Goal: Use online tool/utility: Utilize a website feature to perform a specific function

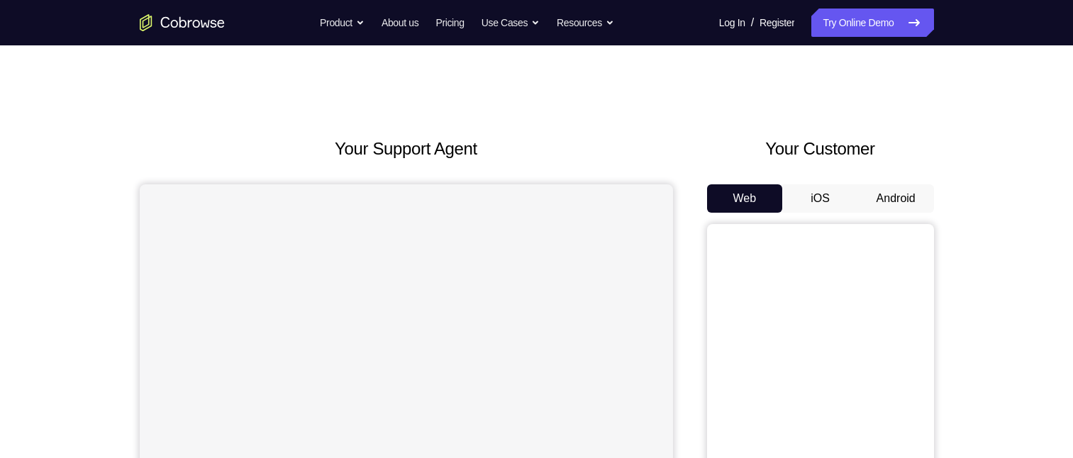
click at [908, 195] on button "Android" at bounding box center [896, 198] width 76 height 28
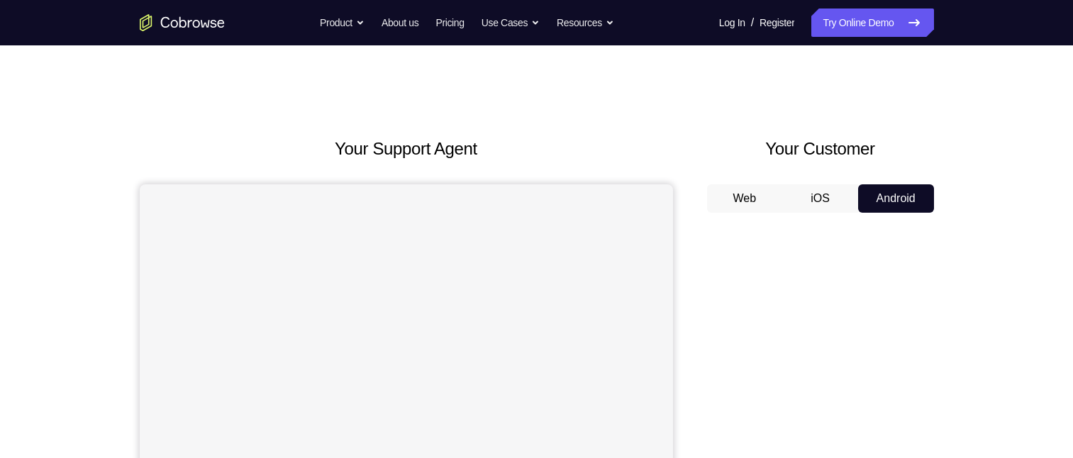
click at [904, 195] on button "Android" at bounding box center [896, 198] width 76 height 28
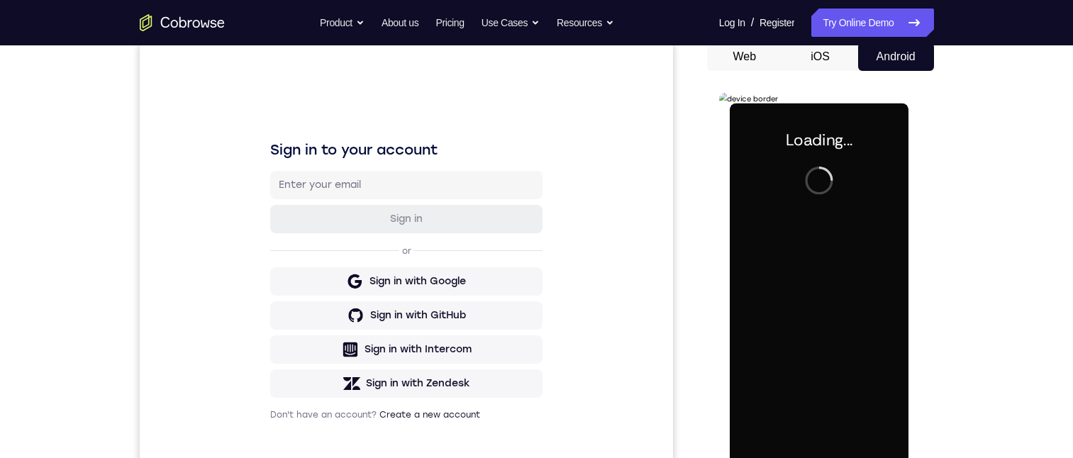
click at [813, 294] on div at bounding box center [819, 302] width 179 height 397
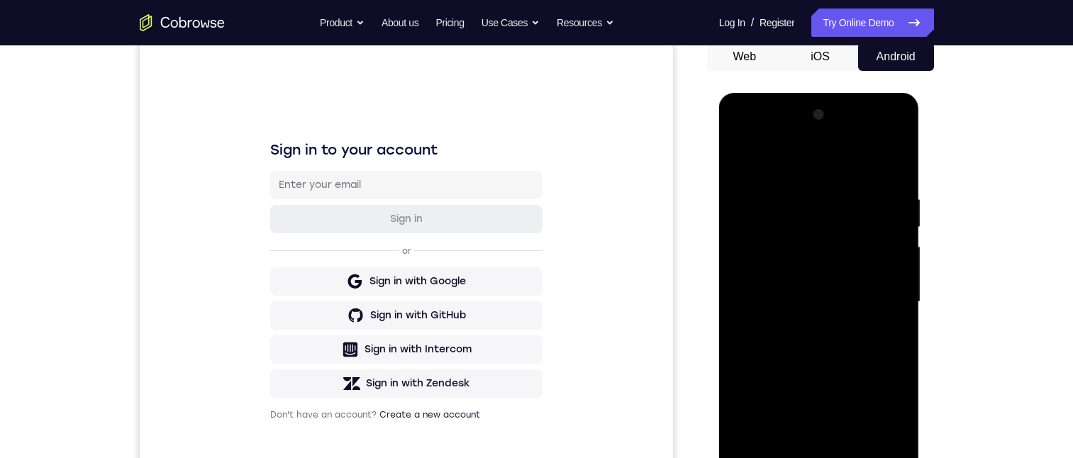
scroll to position [355, 0]
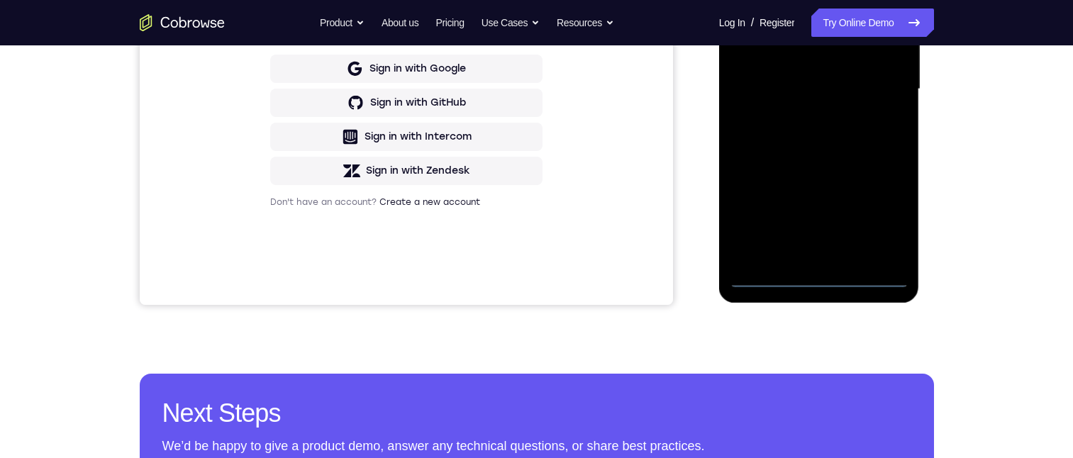
click at [767, 277] on div at bounding box center [819, 89] width 179 height 397
click at [795, 216] on div at bounding box center [819, 89] width 179 height 397
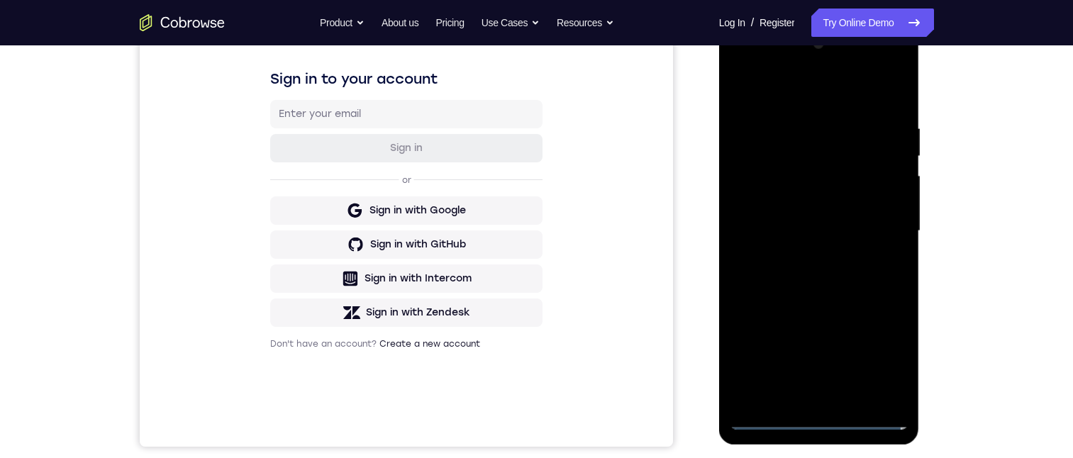
scroll to position [284, 0]
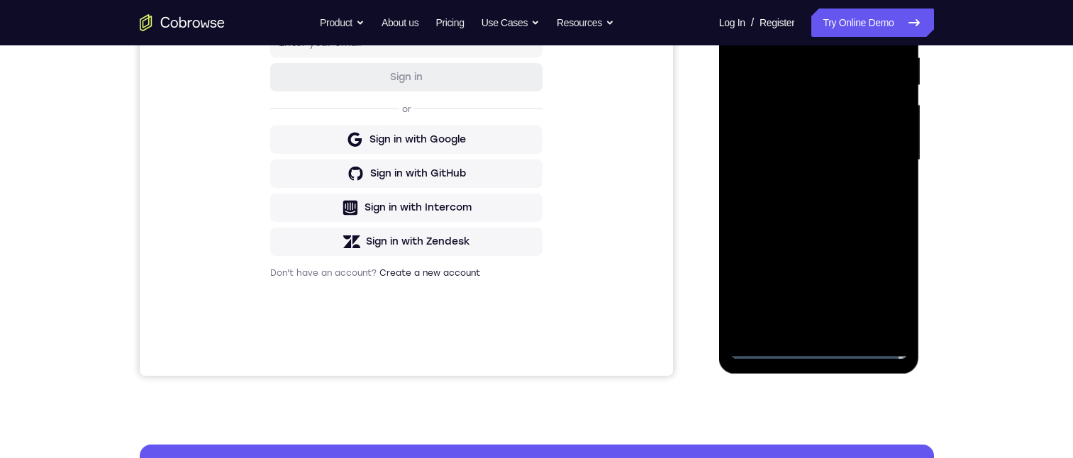
click at [864, 313] on div at bounding box center [819, 160] width 179 height 397
click at [847, 315] on div at bounding box center [819, 160] width 179 height 397
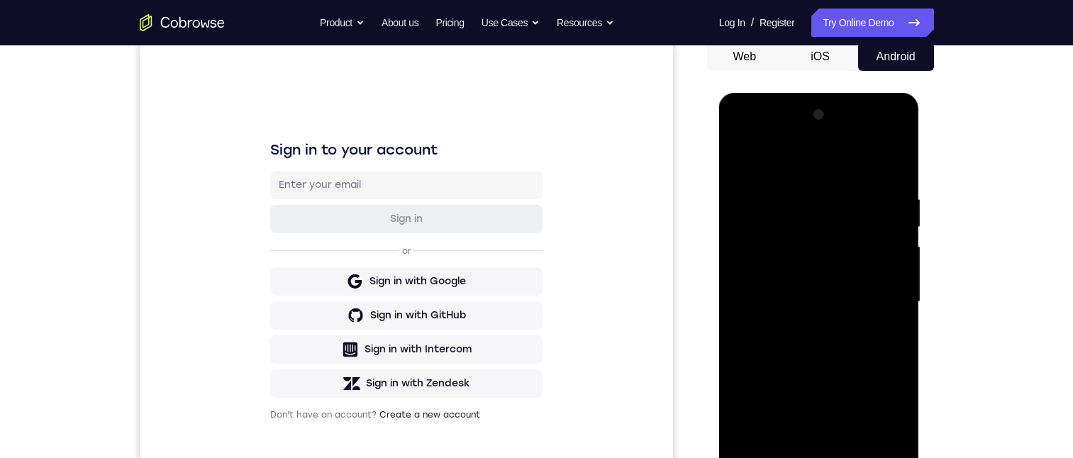
click at [740, 138] on div at bounding box center [819, 302] width 179 height 397
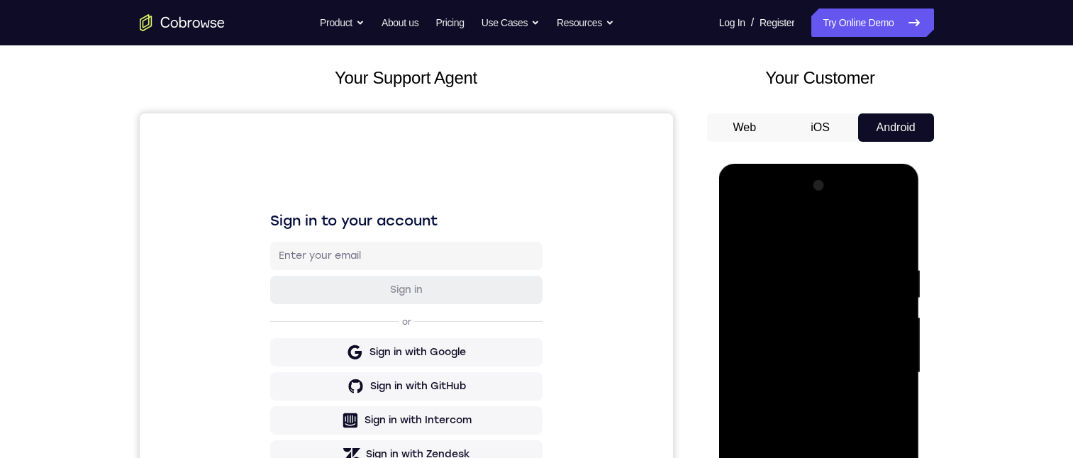
scroll to position [213, 0]
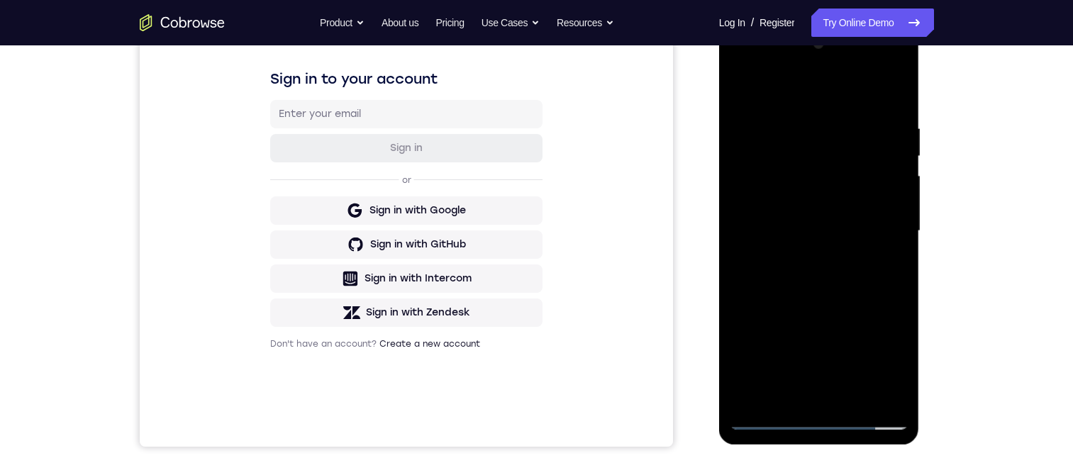
click at [772, 422] on div at bounding box center [819, 231] width 179 height 397
click at [782, 394] on div at bounding box center [819, 231] width 179 height 397
click at [900, 385] on div at bounding box center [819, 231] width 179 height 397
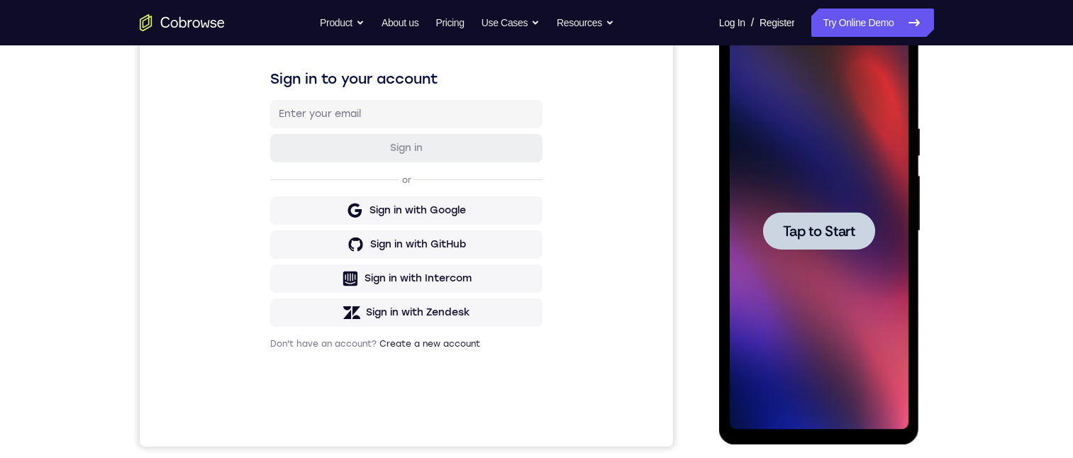
drag, startPoint x: 852, startPoint y: 232, endPoint x: 1645, endPoint y: 92, distance: 805.8
click at [852, 232] on span "Tap to Start" at bounding box center [819, 231] width 72 height 14
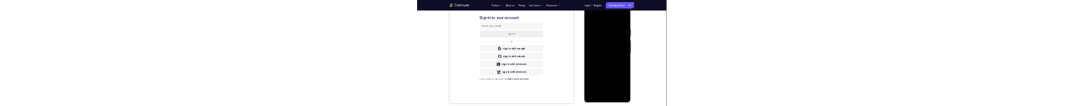
scroll to position [0, 0]
